Goal: Information Seeking & Learning: Learn about a topic

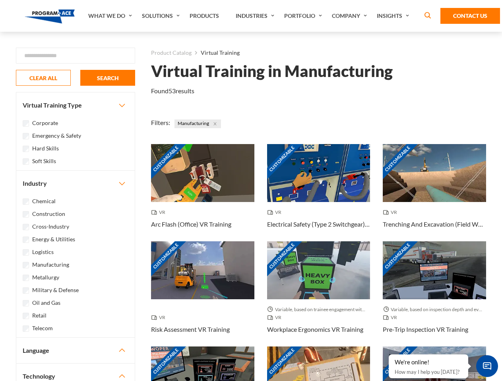
click at [111, 16] on link "What We Do" at bounding box center [111, 16] width 54 height 32
click at [162, 16] on link "Solutions" at bounding box center [162, 16] width 48 height 32
click at [256, 16] on link "Industries" at bounding box center [256, 16] width 48 height 32
click at [351, 16] on link "Company" at bounding box center [350, 16] width 45 height 32
click at [394, 16] on link "Insights" at bounding box center [394, 16] width 42 height 32
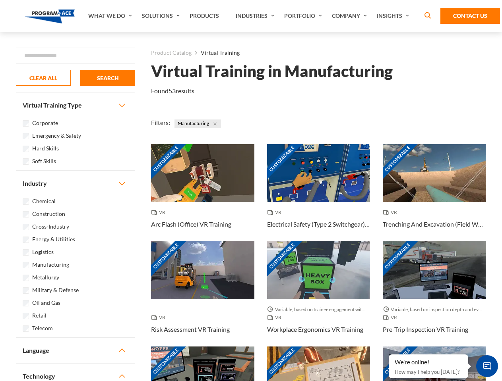
click at [0, 0] on div "Blog White Papers News" at bounding box center [0, 0] width 0 height 0
click at [0, 0] on strong "How Virtual Learning Can Enhance Workforce Productivity: A Guide for L&D Manage…" at bounding box center [0, 0] width 0 height 0
click at [487, 366] on span "Minimize live chat window" at bounding box center [486, 366] width 29 height 29
click at [389, 355] on div "Customizable" at bounding box center [434, 376] width 103 height 58
